Goal: Task Accomplishment & Management: Manage account settings

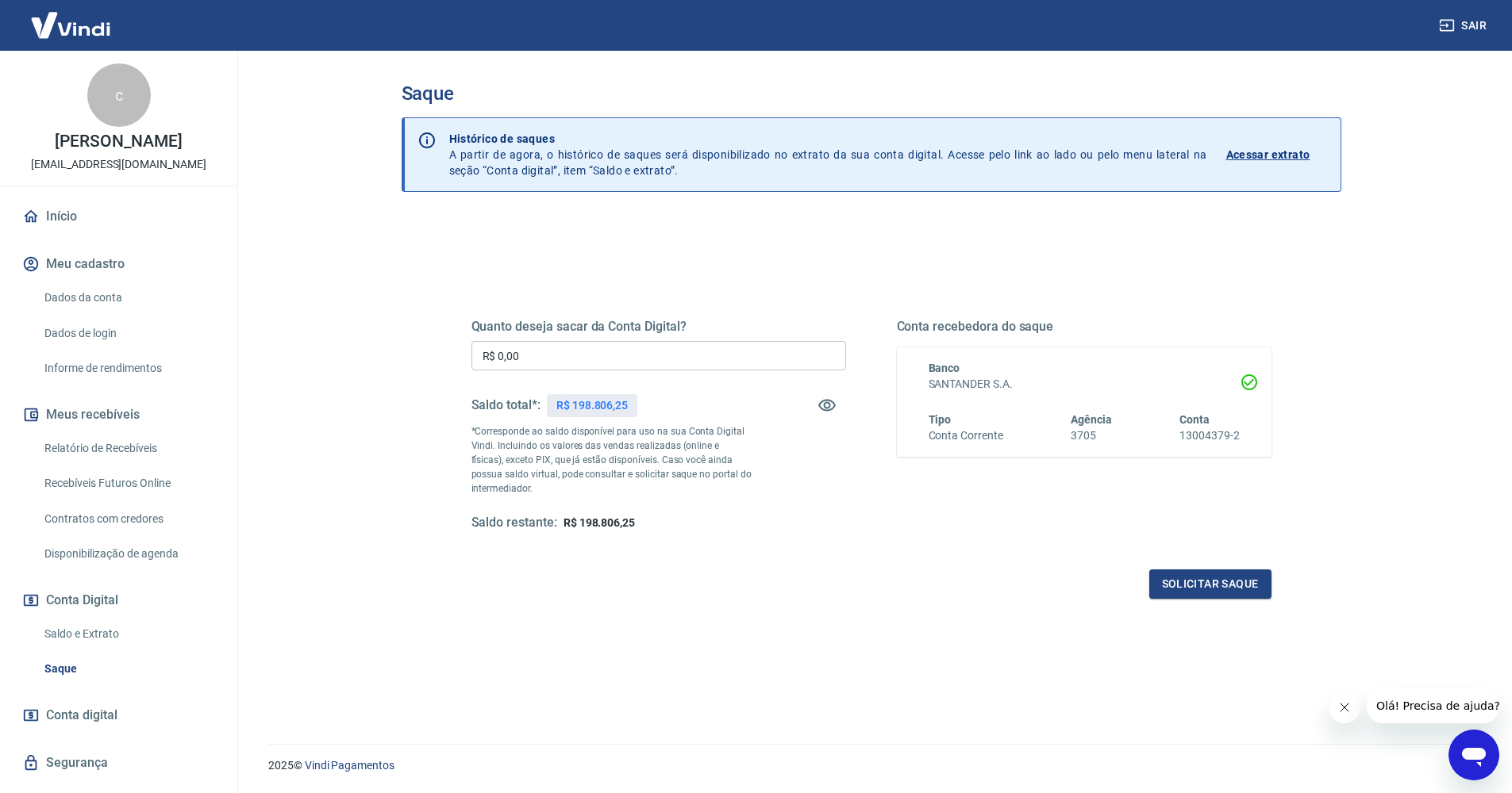
click at [554, 355] on input "R$ 0,00" at bounding box center [659, 355] width 375 height 30
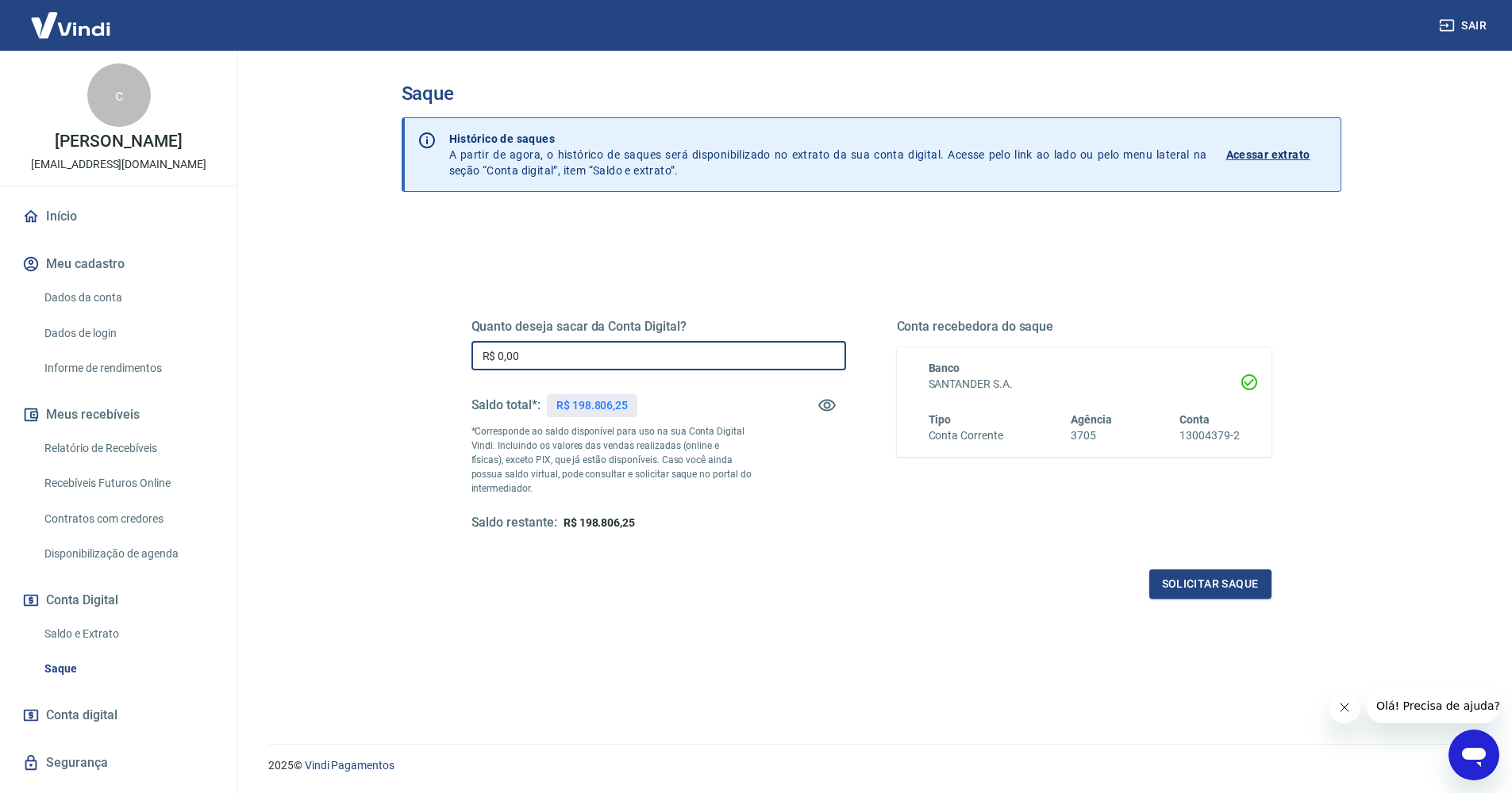
drag, startPoint x: 546, startPoint y: 355, endPoint x: 482, endPoint y: 352, distance: 64.1
click at [482, 352] on input "R$ 0,00" at bounding box center [659, 355] width 375 height 30
type input "R$ 12.585,98"
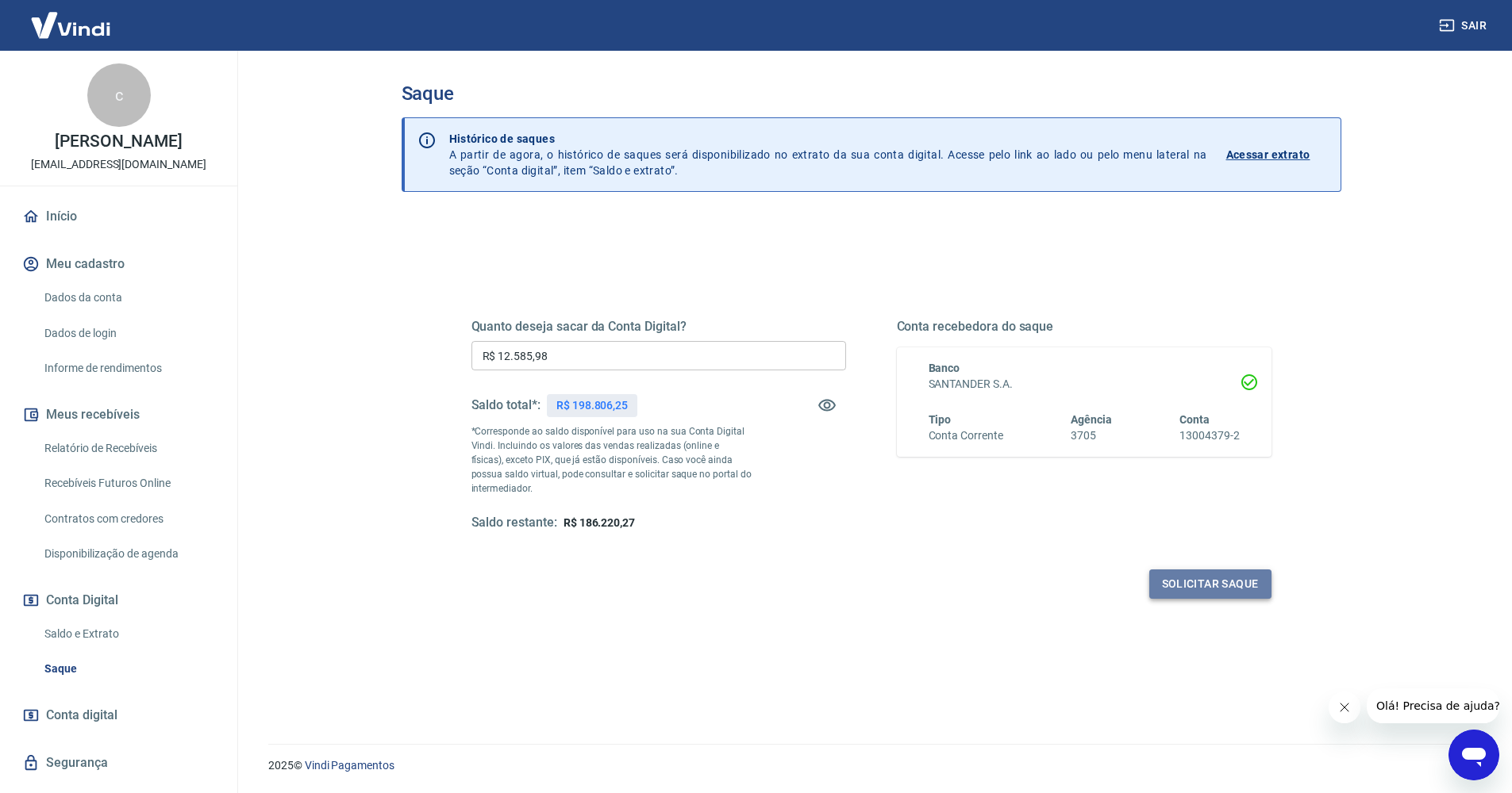
click at [1213, 590] on button "Solicitar saque" at bounding box center [1210, 584] width 122 height 30
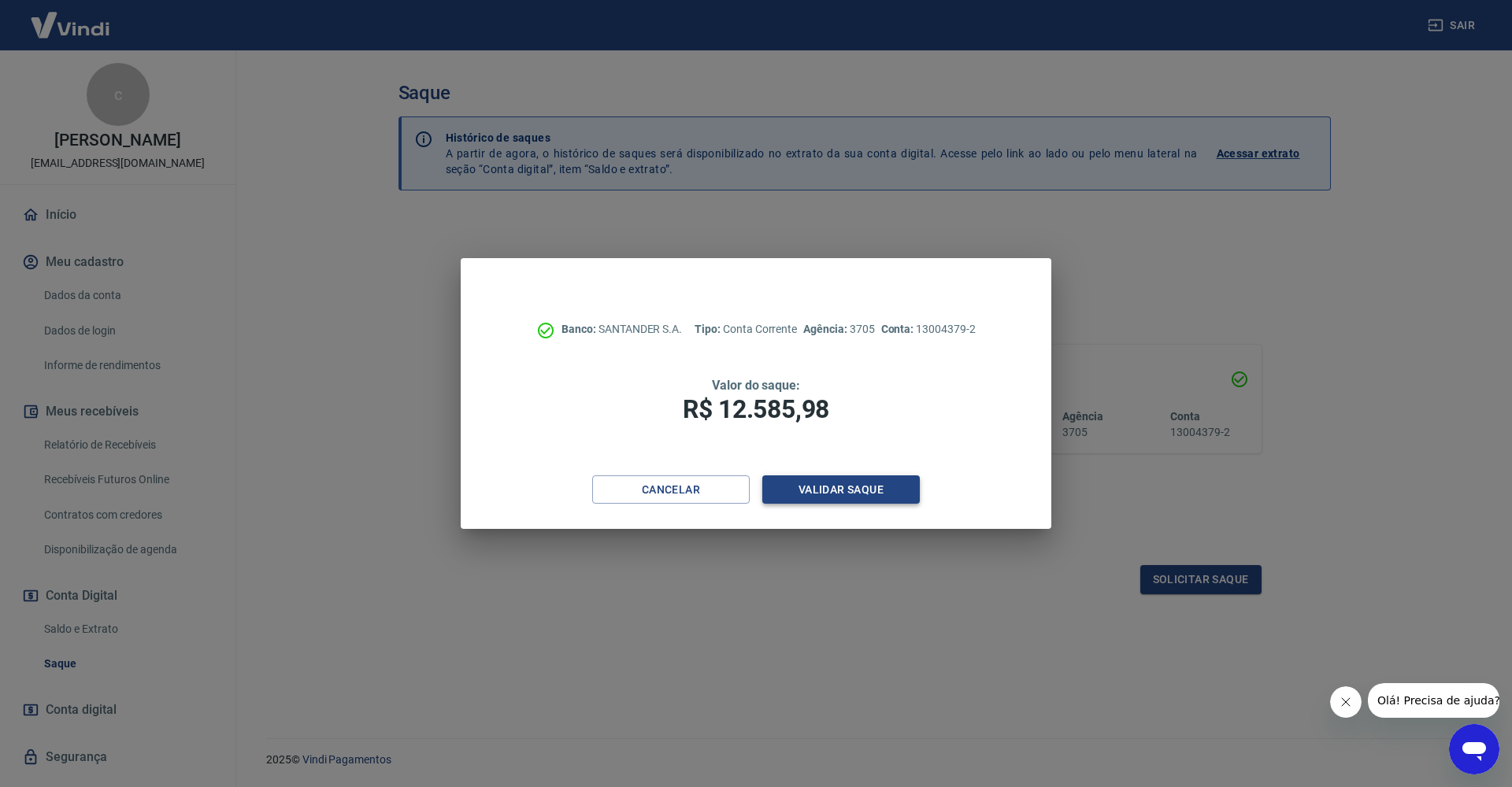
click at [843, 488] on button "Validar saque" at bounding box center [841, 490] width 157 height 30
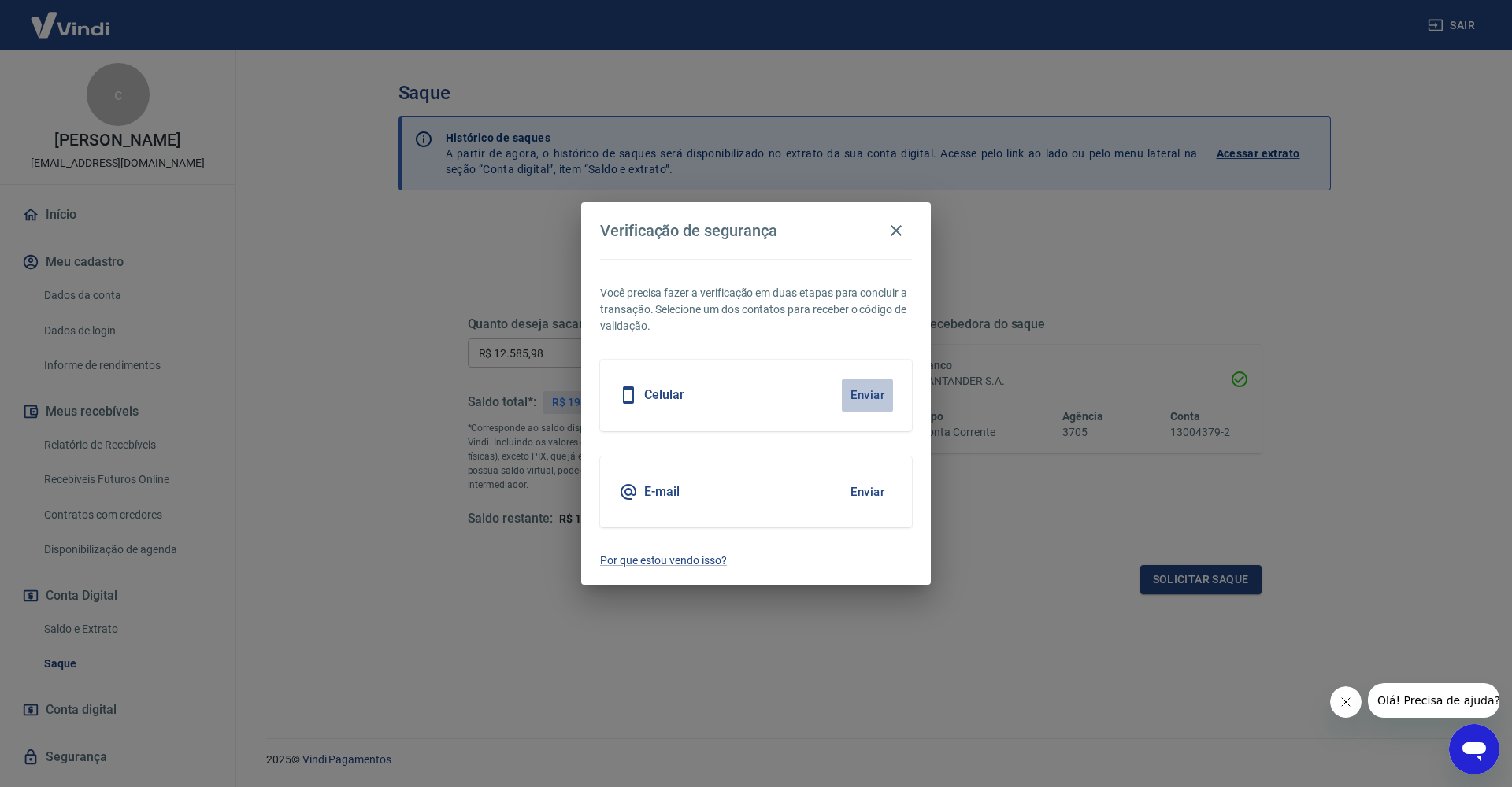
click at [866, 399] on button "Enviar" at bounding box center [868, 395] width 51 height 33
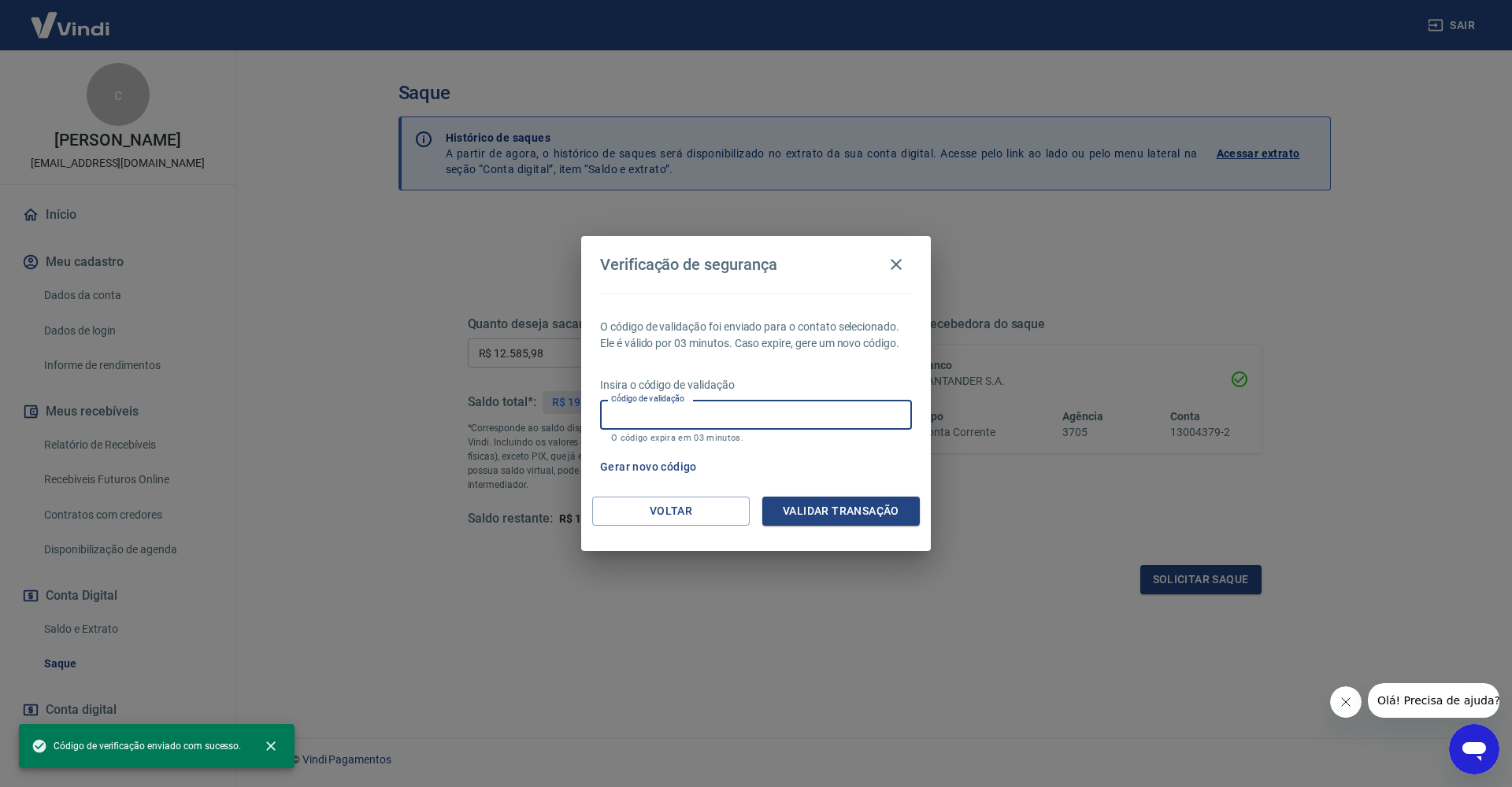
drag, startPoint x: 733, startPoint y: 416, endPoint x: 696, endPoint y: 413, distance: 37.1
click at [696, 413] on input "Código de validação" at bounding box center [756, 414] width 312 height 30
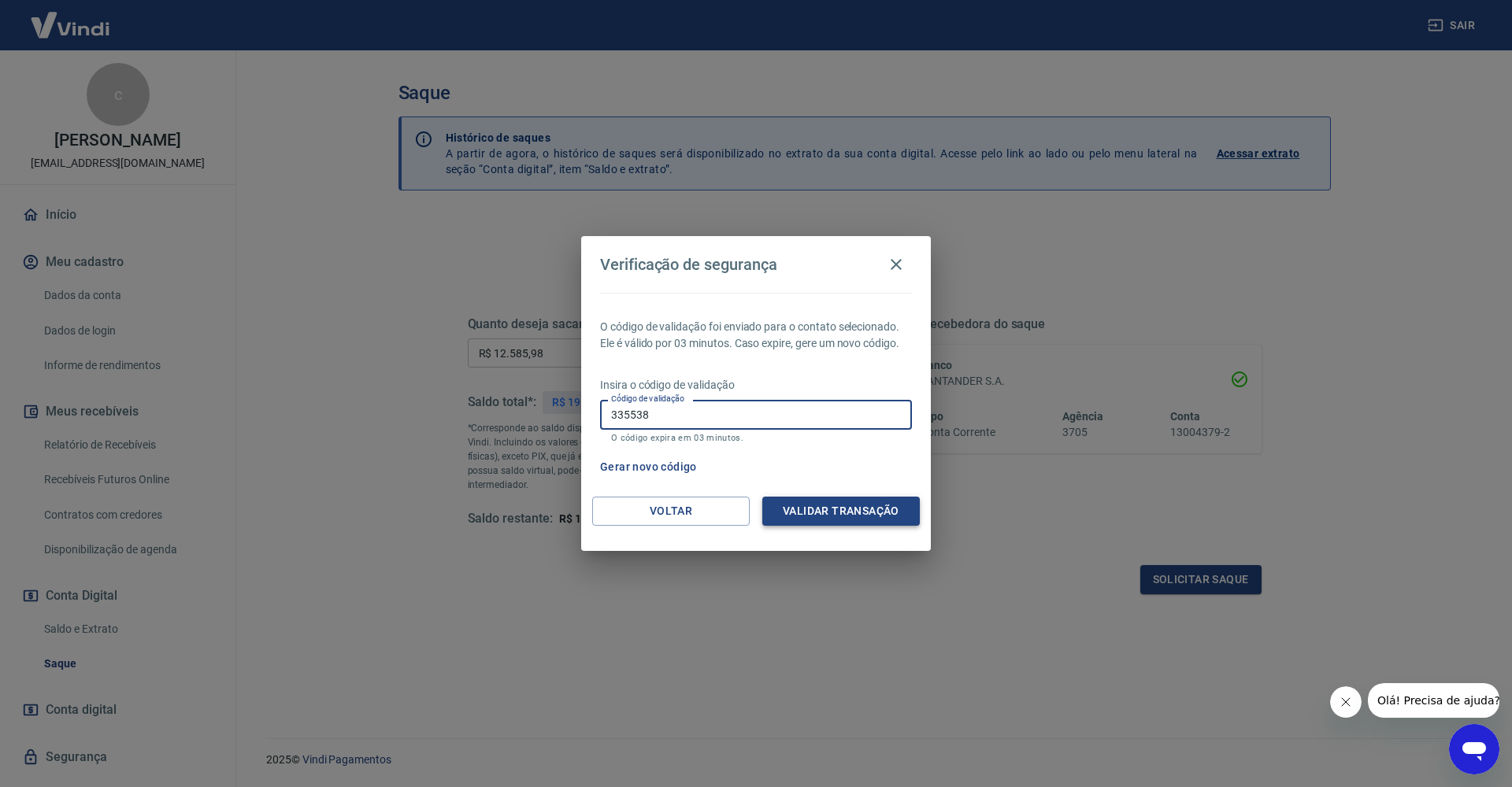
type input "335538"
click at [789, 516] on button "Validar transação" at bounding box center [841, 511] width 157 height 30
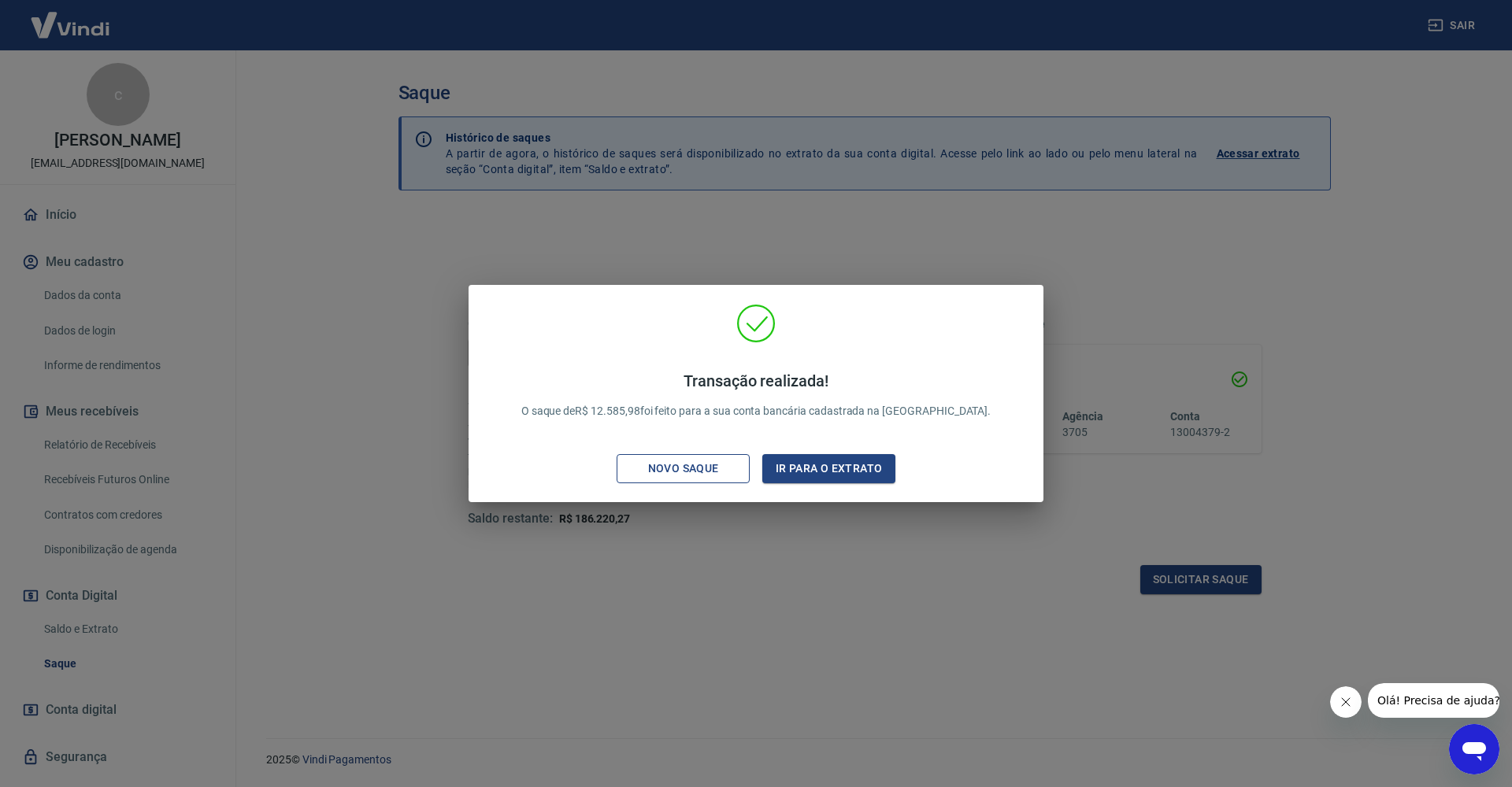
click at [735, 466] on div "Novo saque" at bounding box center [683, 469] width 109 height 20
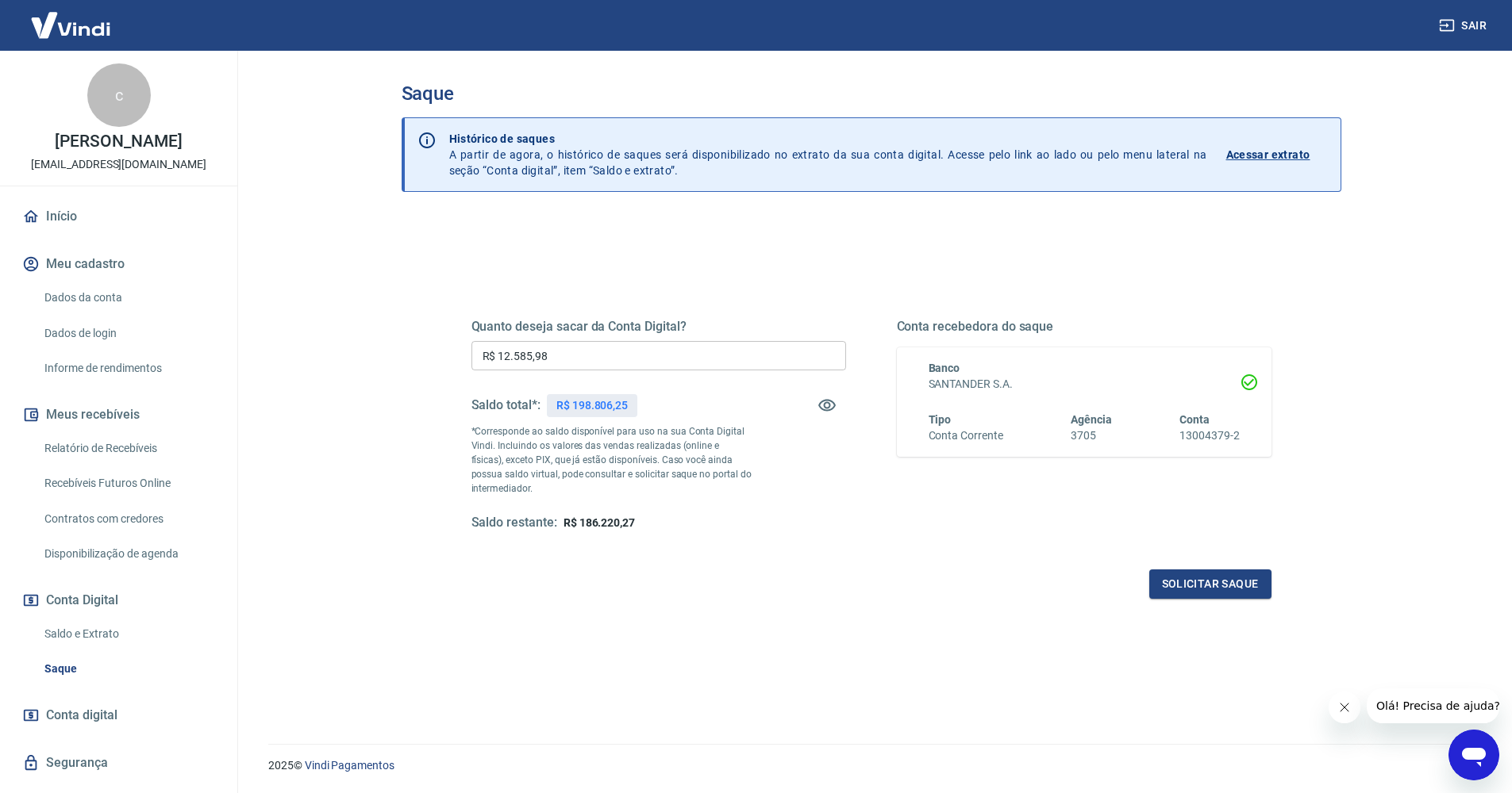
click at [72, 647] on link "Saldo e Extrato" at bounding box center [128, 634] width 180 height 32
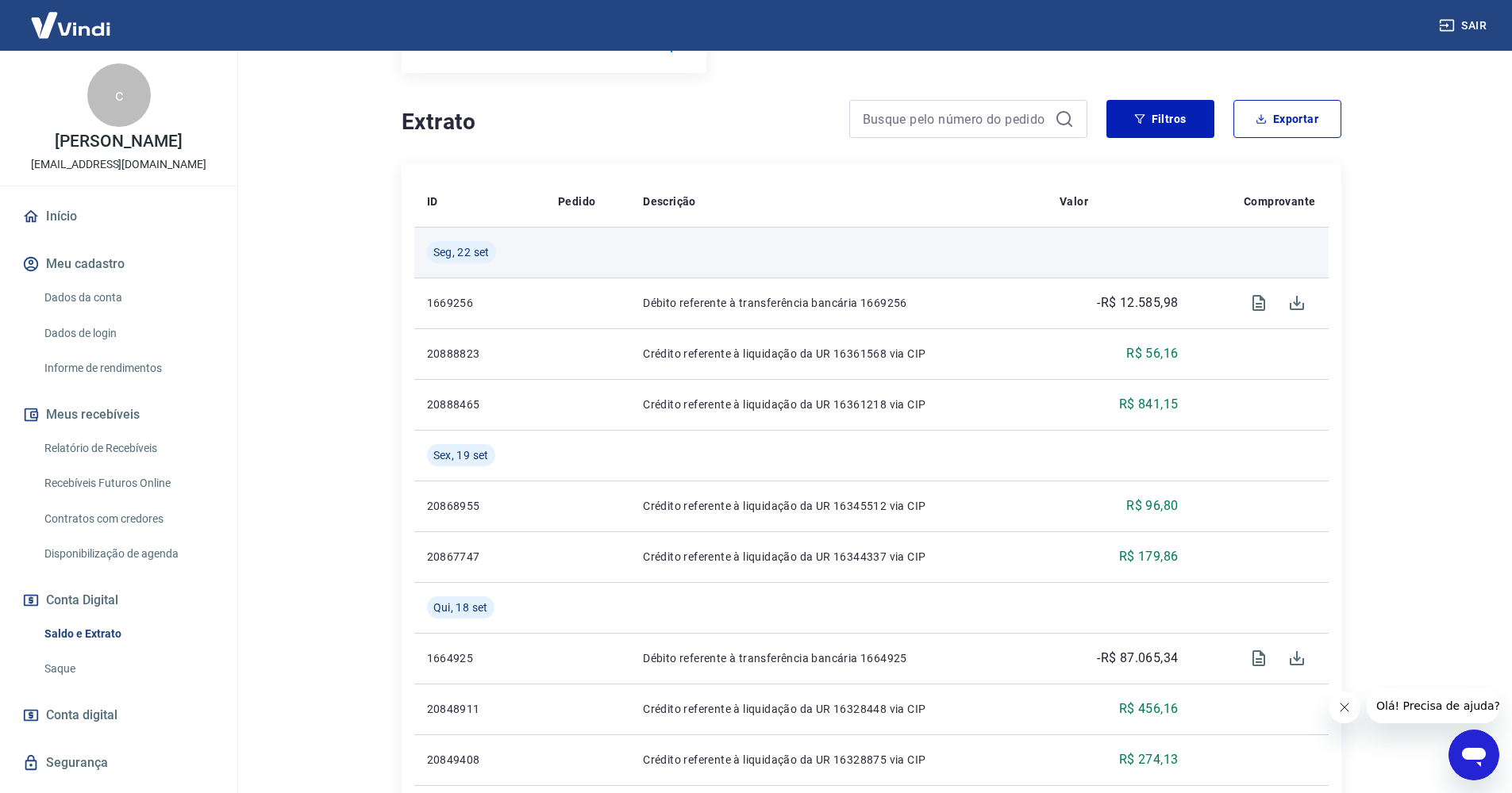
scroll to position [444, 0]
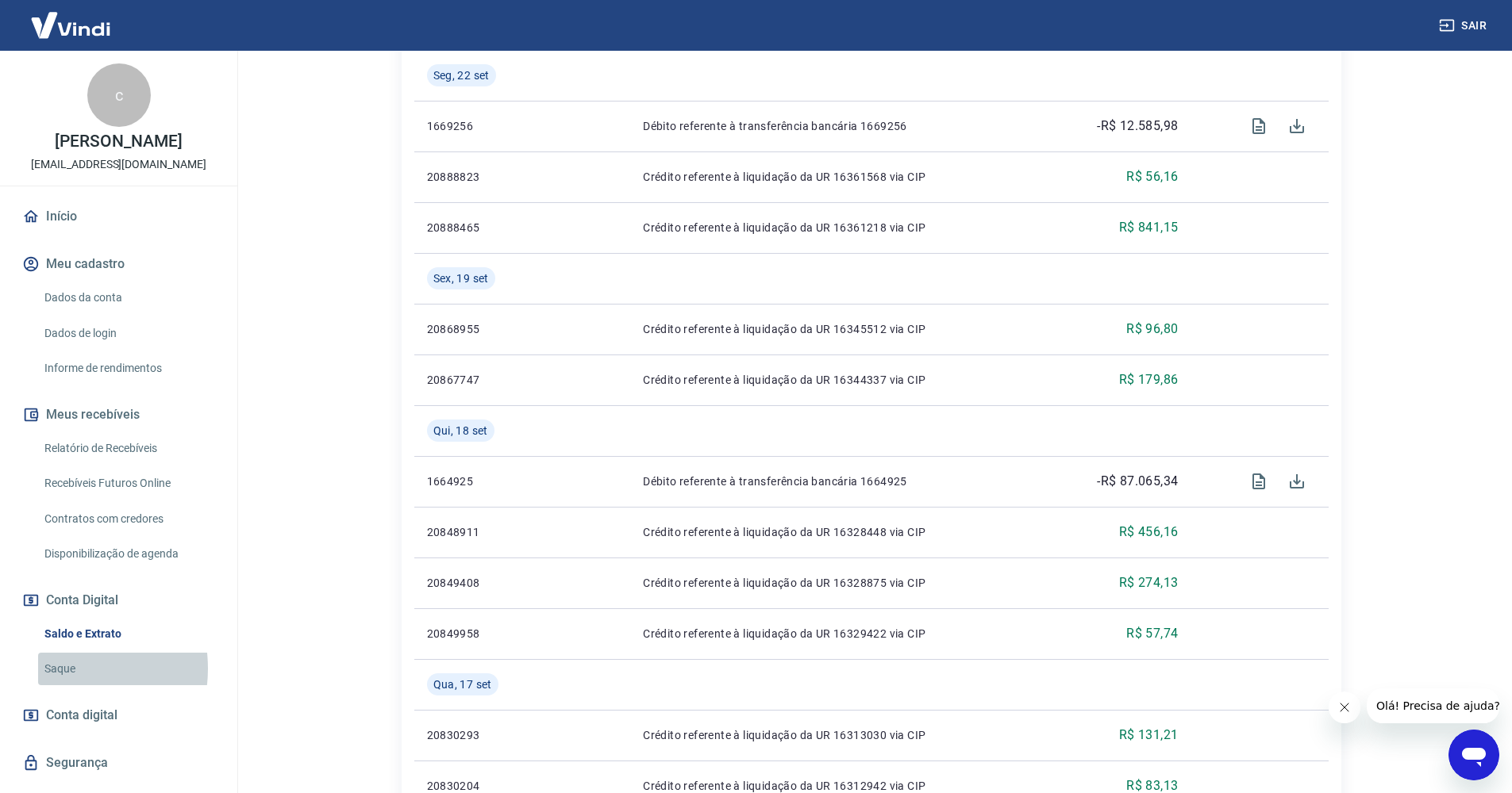
click at [56, 682] on link "Saque" at bounding box center [128, 669] width 180 height 32
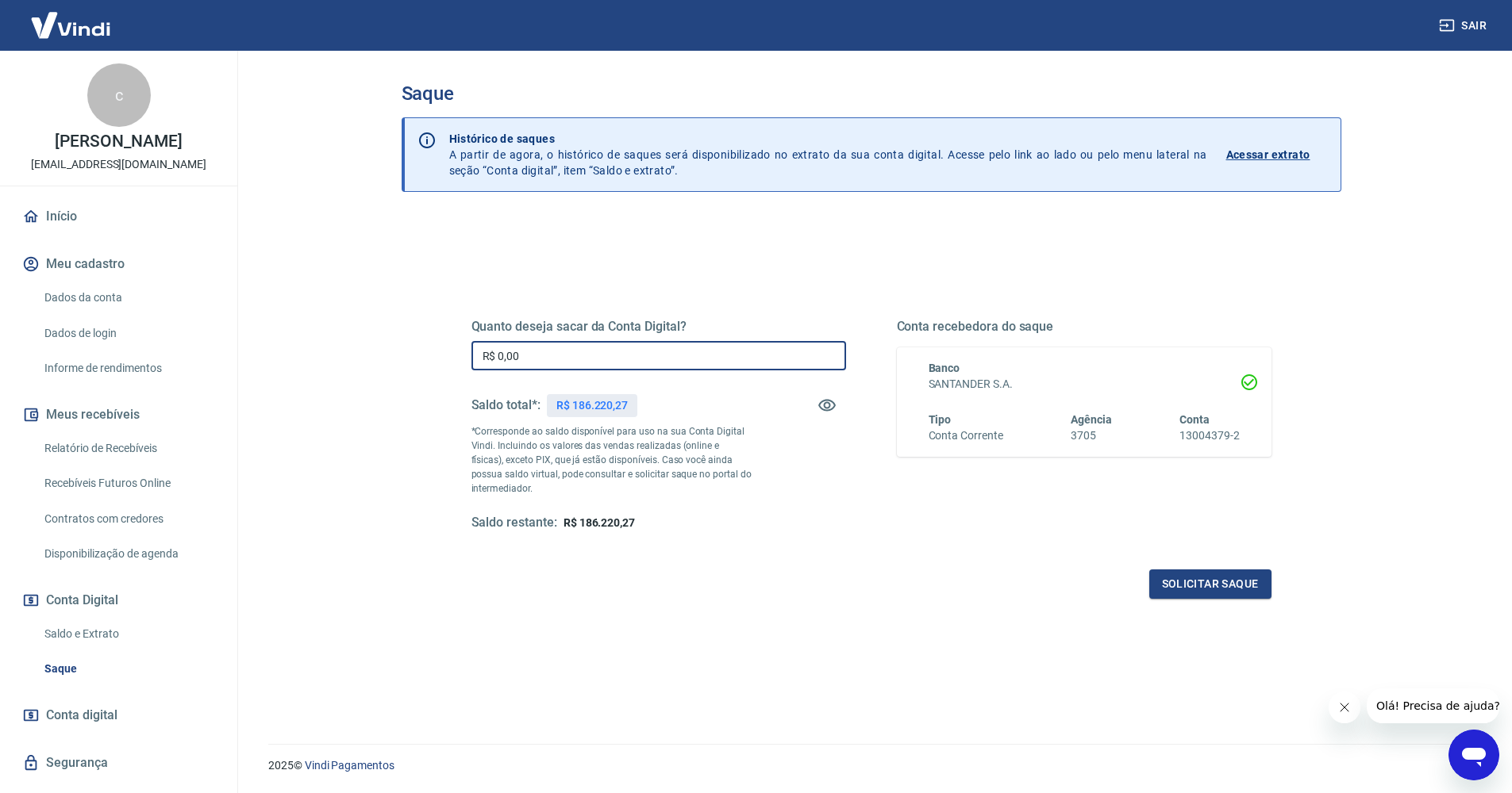
drag, startPoint x: 574, startPoint y: 355, endPoint x: 476, endPoint y: 350, distance: 98.1
click at [476, 350] on input "R$ 0,00" at bounding box center [659, 355] width 375 height 30
type input "R$ 15.930,90"
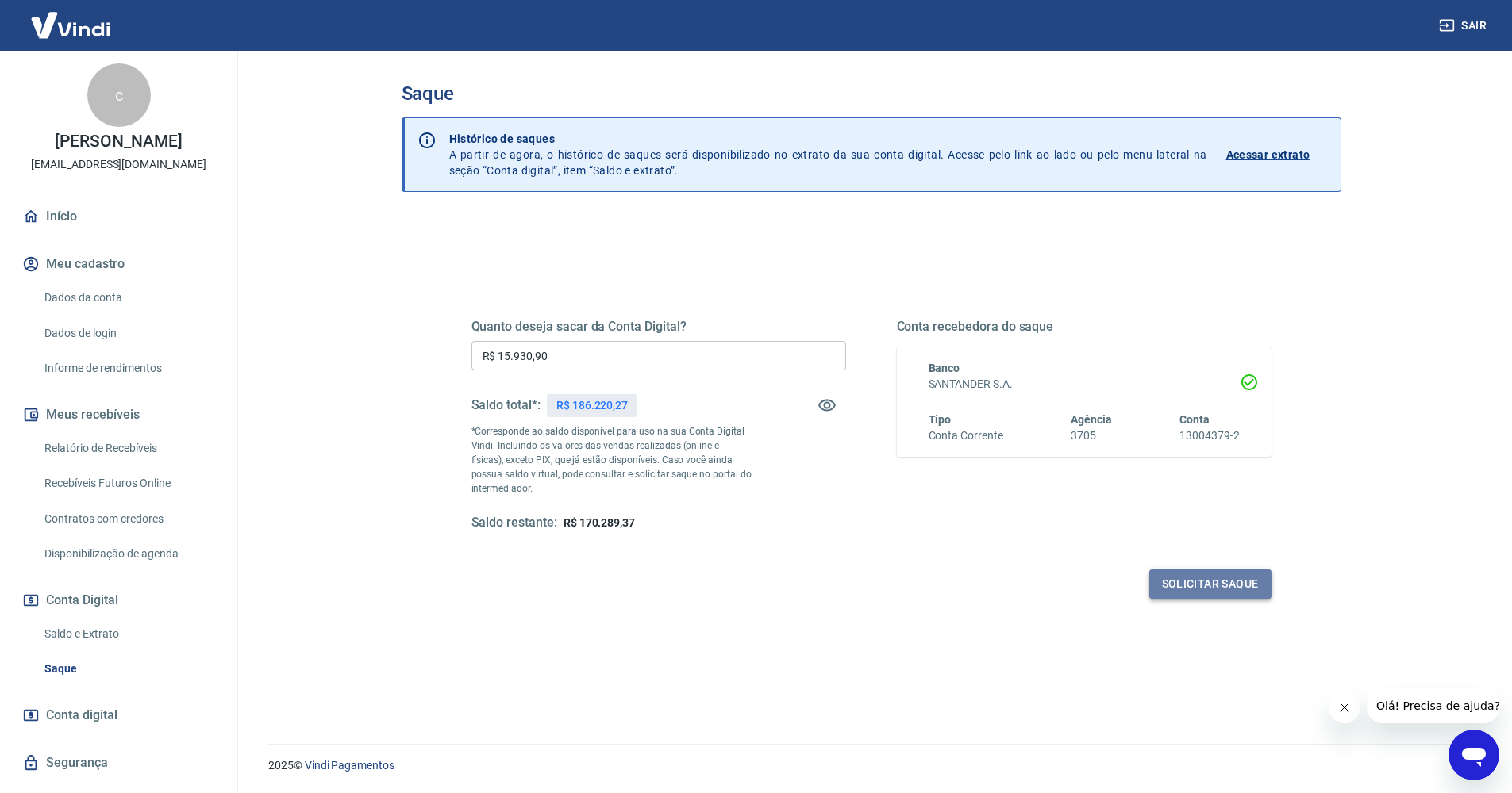
click at [1224, 581] on button "Solicitar saque" at bounding box center [1210, 584] width 122 height 30
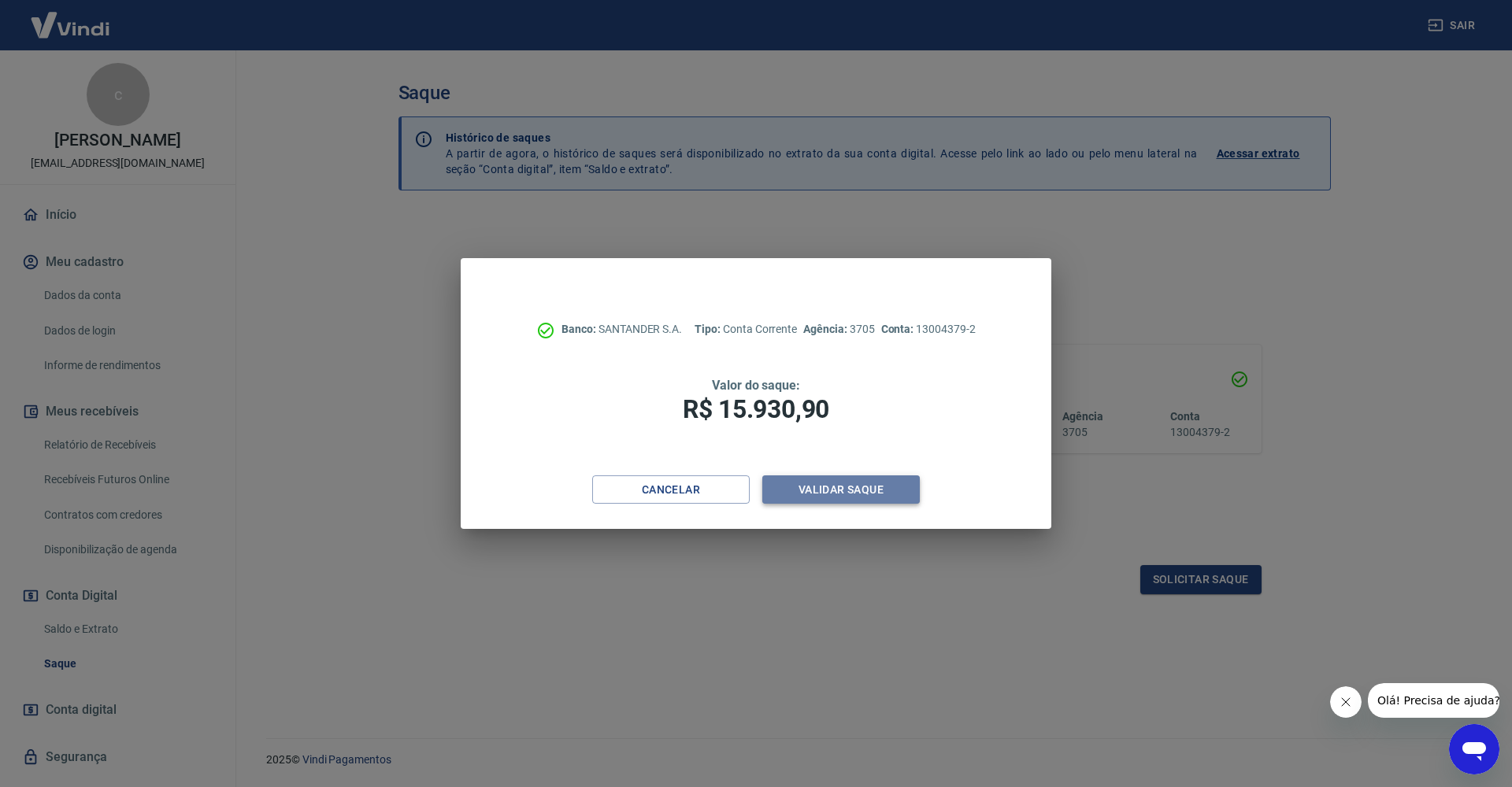
click at [892, 491] on button "Validar saque" at bounding box center [841, 490] width 157 height 30
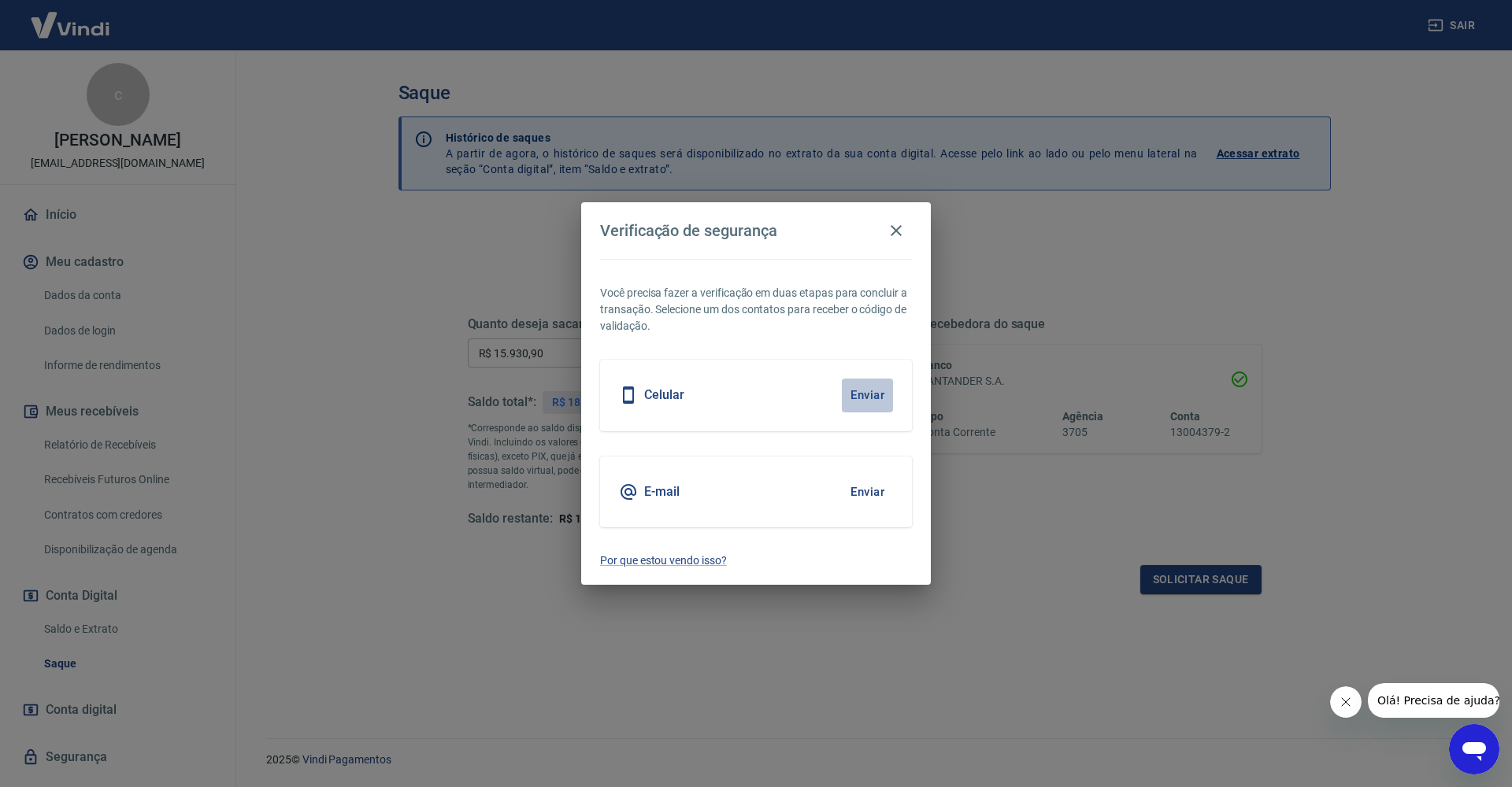
click at [865, 394] on button "Enviar" at bounding box center [868, 395] width 51 height 33
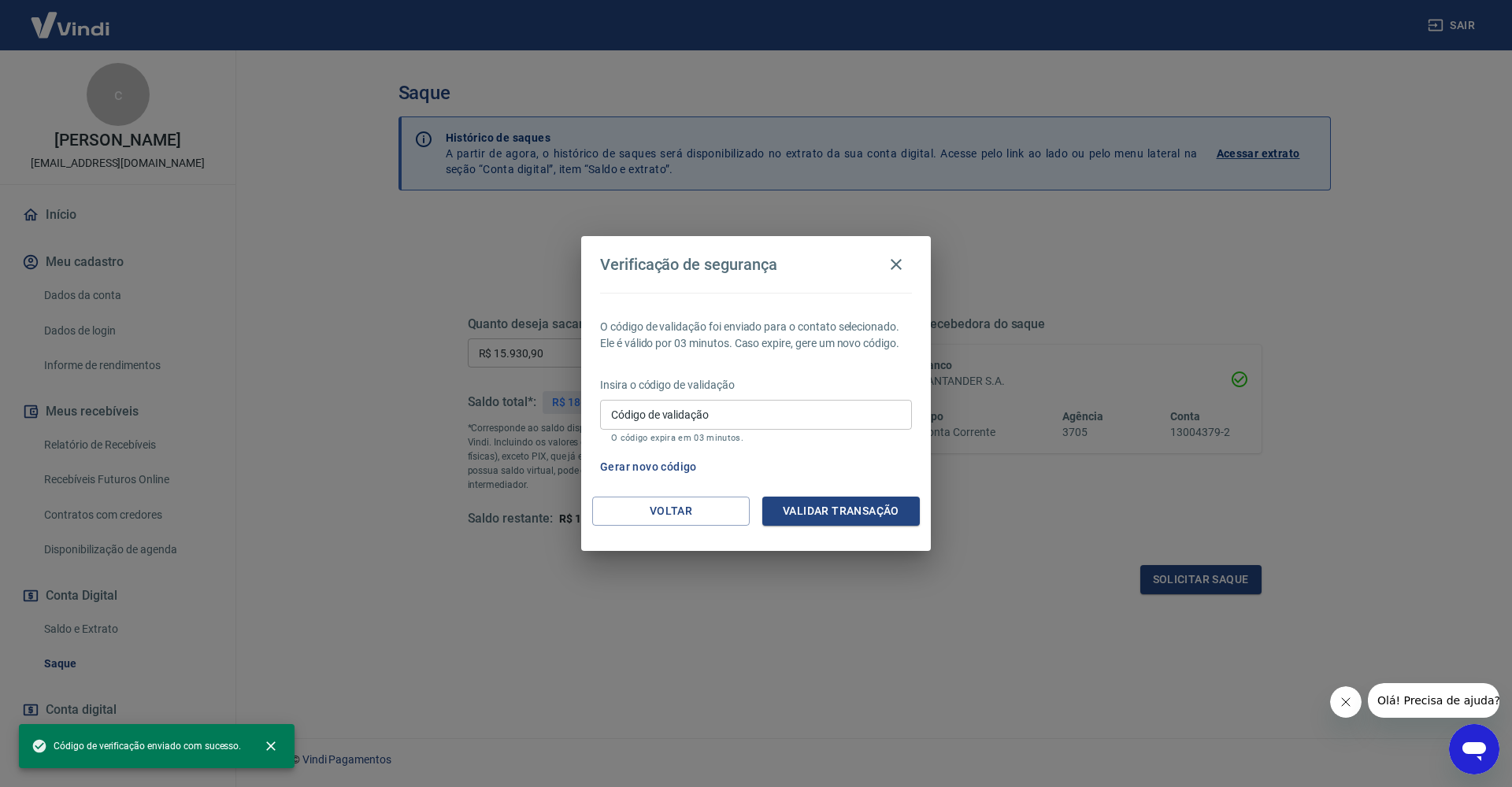
click at [673, 411] on input "Código de validação" at bounding box center [756, 414] width 312 height 30
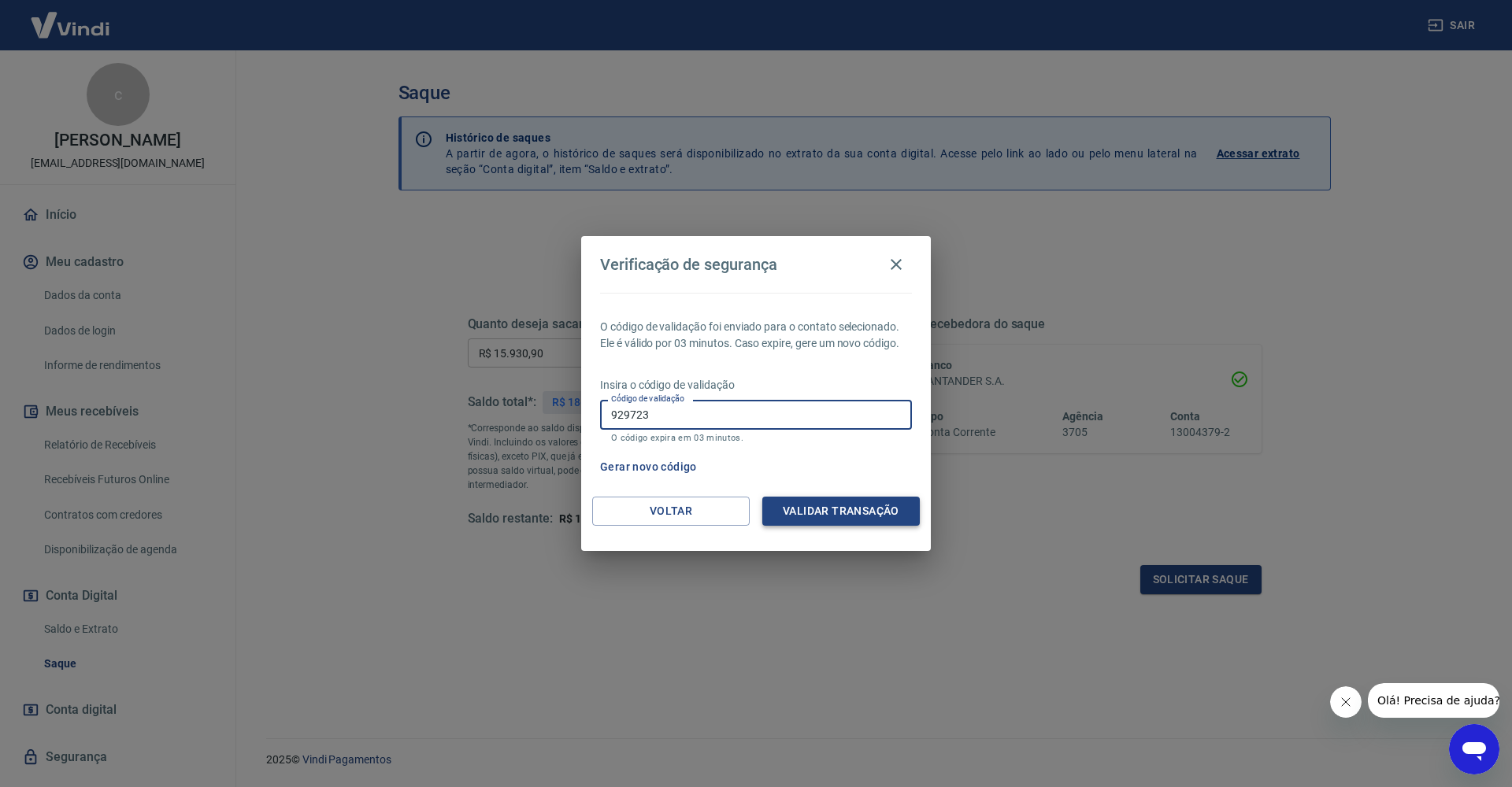
type input "929723"
click at [839, 515] on button "Validar transação" at bounding box center [841, 511] width 157 height 30
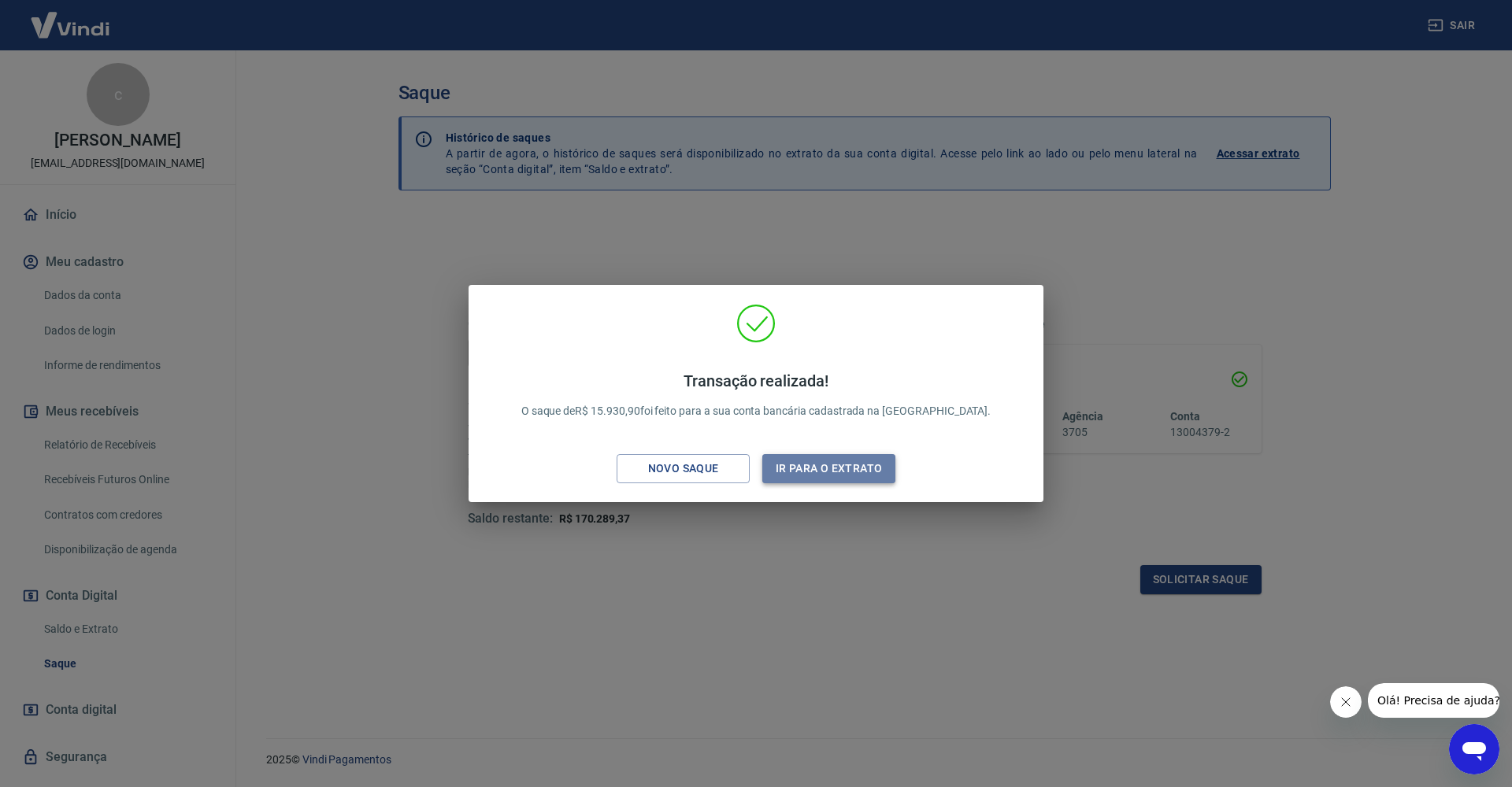
click at [861, 473] on button "Ir para o extrato" at bounding box center [829, 469] width 133 height 30
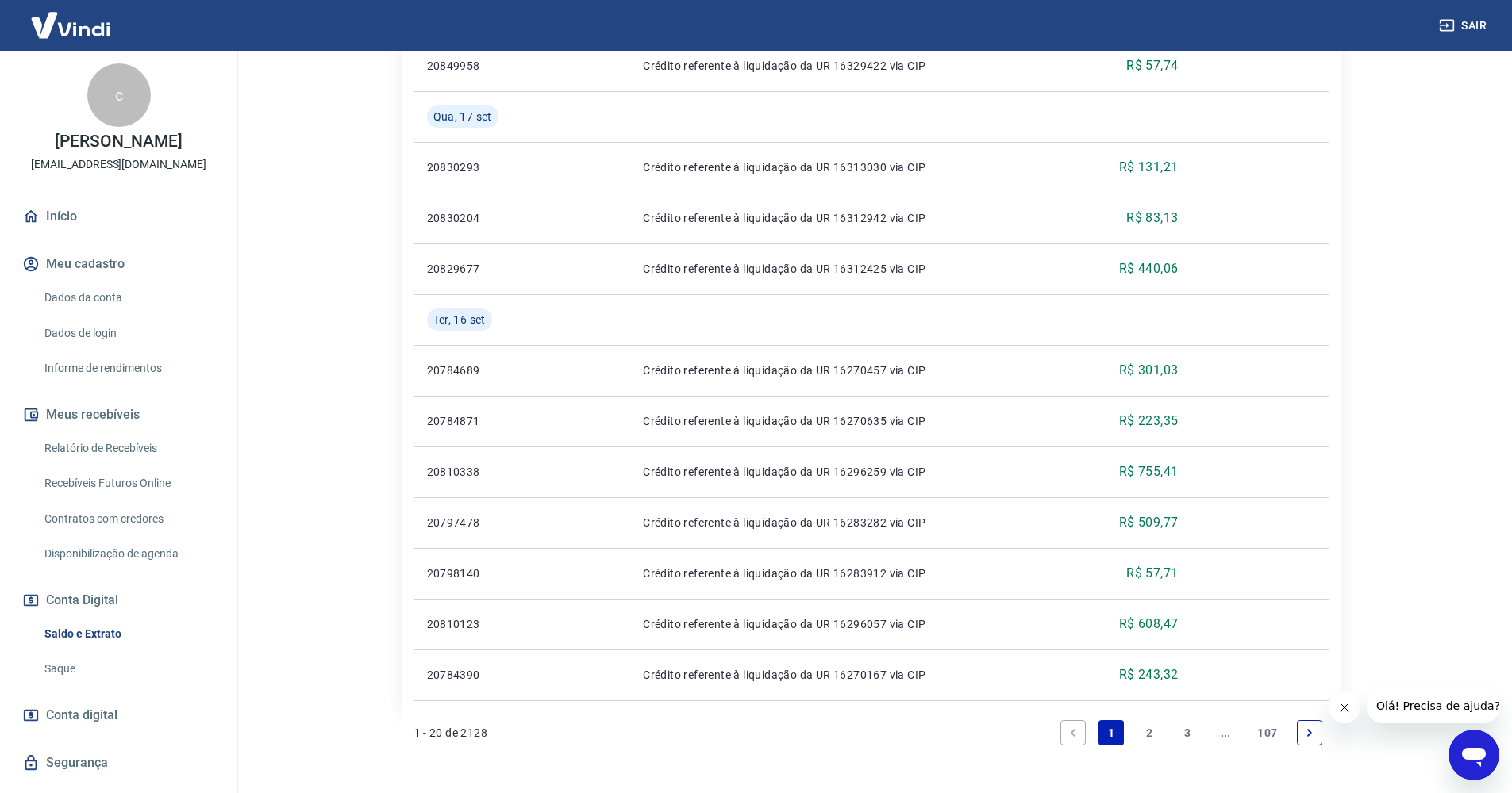
scroll to position [1122, 0]
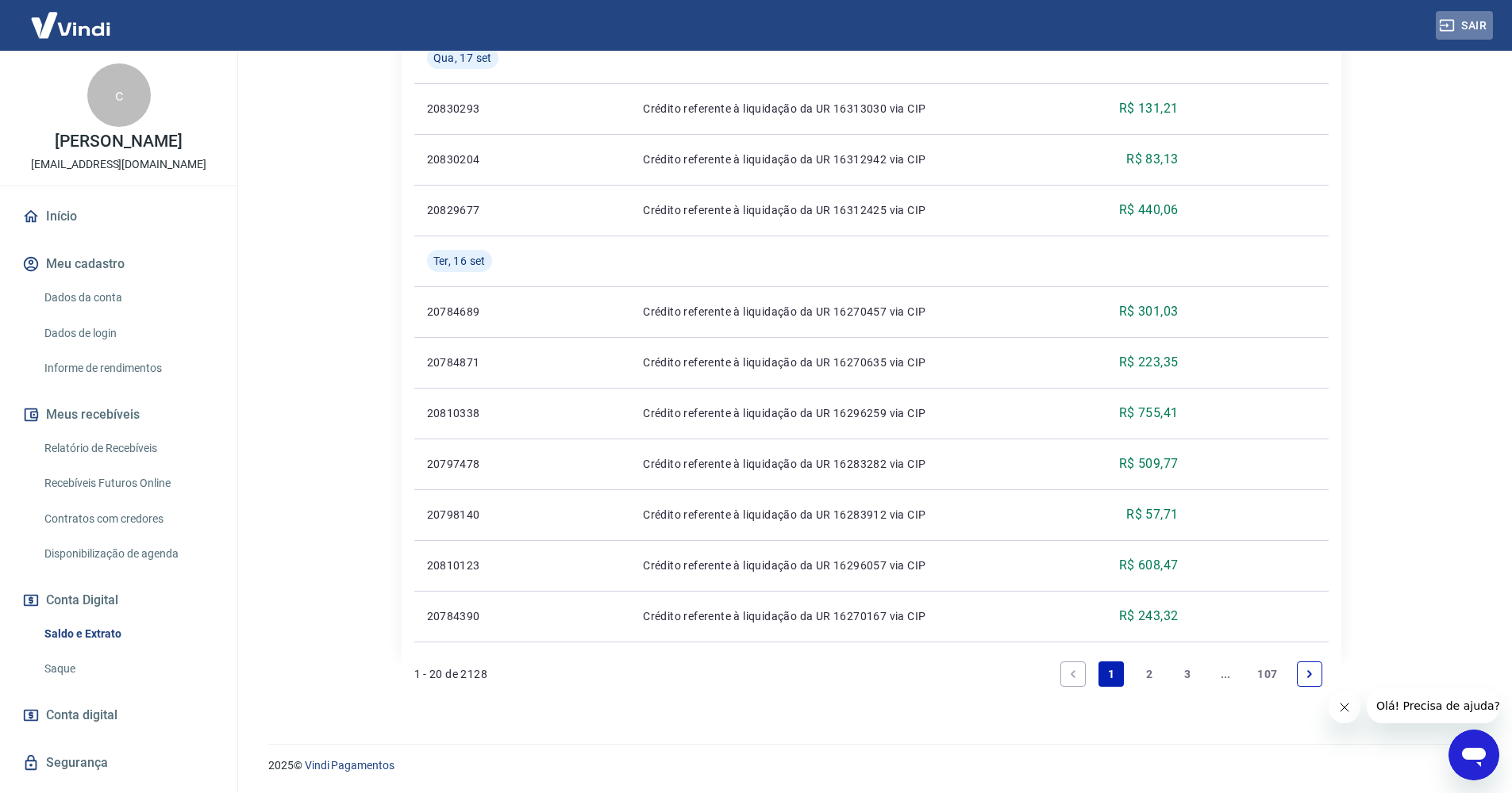
click at [1468, 23] on button "Sair" at bounding box center [1465, 26] width 57 height 30
